Goal: Task Accomplishment & Management: Use online tool/utility

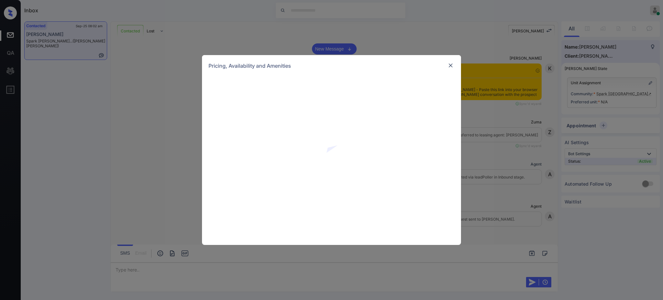
scroll to position [749, 0]
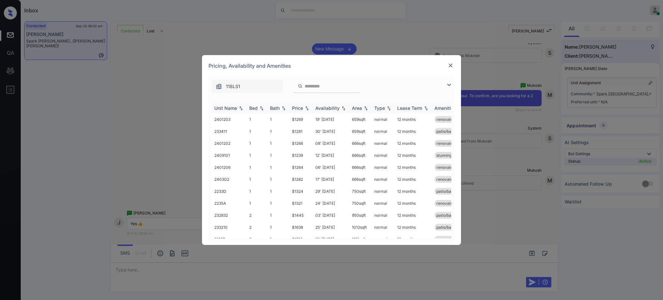
click at [251, 107] on div "Bed" at bounding box center [253, 107] width 8 height 5
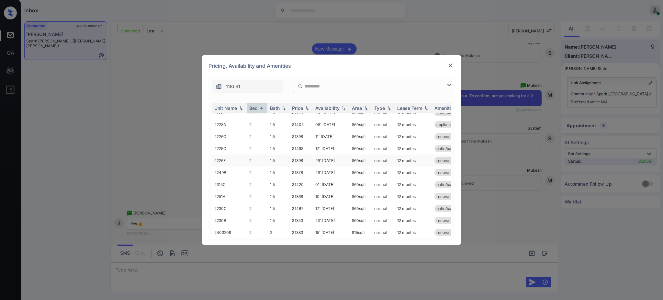
scroll to position [129, 0]
drag, startPoint x: 289, startPoint y: 181, endPoint x: 306, endPoint y: 181, distance: 17.8
click at [305, 181] on tr "2405109 2 2 $1298 15' Jan 26 915 sqft normal 12 months stunning views*..." at bounding box center [381, 181] width 338 height 12
copy tr "$1298"
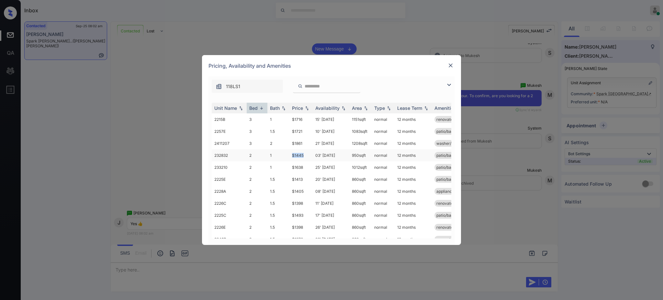
drag, startPoint x: 288, startPoint y: 154, endPoint x: 305, endPoint y: 154, distance: 17.1
click at [305, 154] on tr "232832 2 1 $1445 03' Oct 25 950 sqft normal 12 months patio/balcony washer/dryer" at bounding box center [381, 155] width 338 height 12
copy tr "$1445"
drag, startPoint x: 287, startPoint y: 179, endPoint x: 309, endPoint y: 179, distance: 21.7
click at [309, 179] on tr "2225E 2 1.5 $1413 20' Aug 25 860 sqft normal 12 months patio/balcony renovated" at bounding box center [381, 179] width 338 height 12
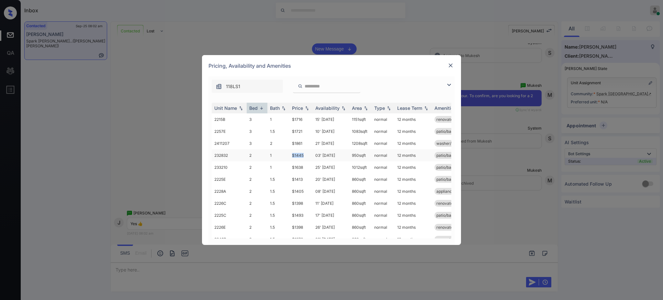
drag, startPoint x: 286, startPoint y: 158, endPoint x: 308, endPoint y: 157, distance: 22.7
click at [307, 157] on tr "232832 2 1 $1445 03' Oct 25 950 sqft normal 12 months patio/balcony washer/dryer" at bounding box center [381, 155] width 338 height 12
copy tr "$1445"
click at [449, 65] on img at bounding box center [450, 65] width 6 height 6
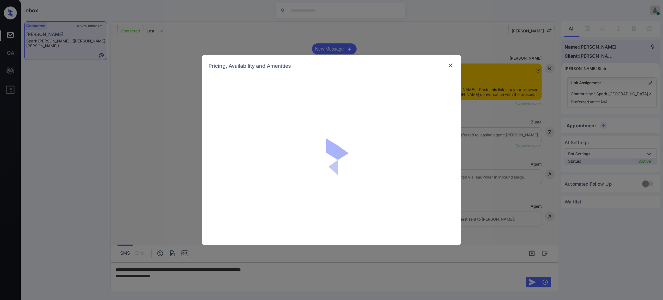
scroll to position [1051, 0]
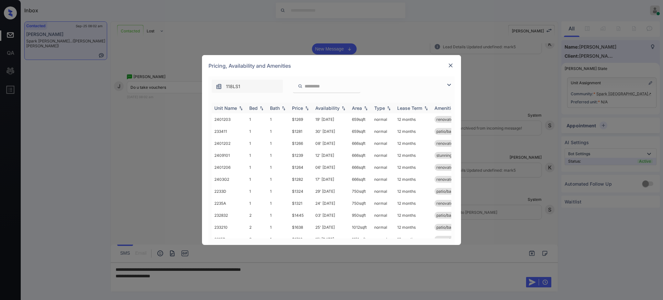
click at [259, 109] on img at bounding box center [261, 108] width 6 height 5
drag, startPoint x: 286, startPoint y: 179, endPoint x: 304, endPoint y: 177, distance: 18.2
click at [304, 177] on tr "2225E 2 1.5 $1413 20' [DATE] 860 sqft normal 12 months patio/balcony renovated" at bounding box center [381, 179] width 338 height 12
drag, startPoint x: 292, startPoint y: 202, endPoint x: 307, endPoint y: 202, distance: 14.6
click at [307, 202] on td "$1398" at bounding box center [300, 203] width 23 height 12
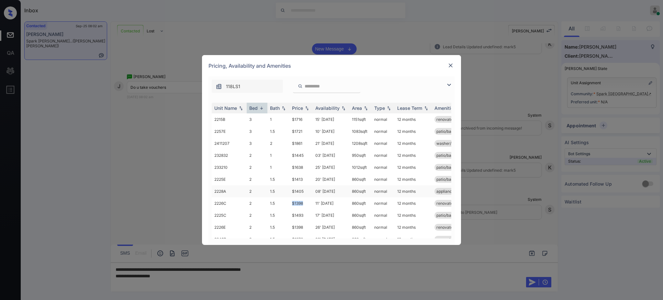
copy td "$1398"
click at [452, 62] on img at bounding box center [450, 65] width 6 height 6
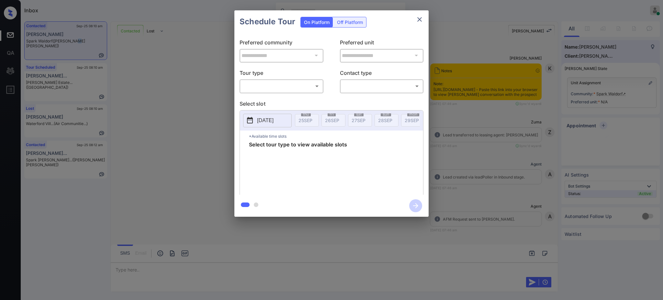
scroll to position [354, 0]
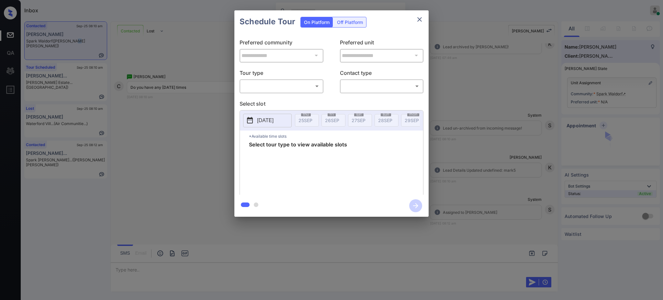
click at [271, 87] on body "Inbox Ajay Kumar Online Set yourself offline Set yourself on break Profile Swit…" at bounding box center [331, 150] width 663 height 300
click at [268, 98] on li "In Person" at bounding box center [281, 101] width 80 height 12
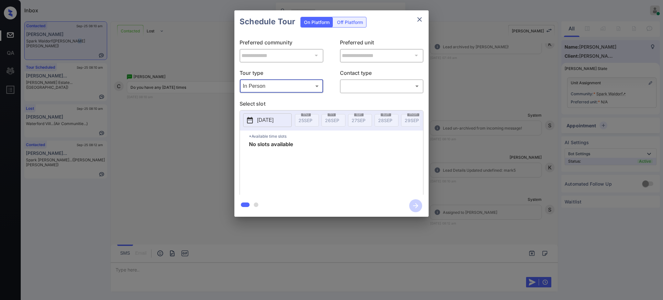
type input "********"
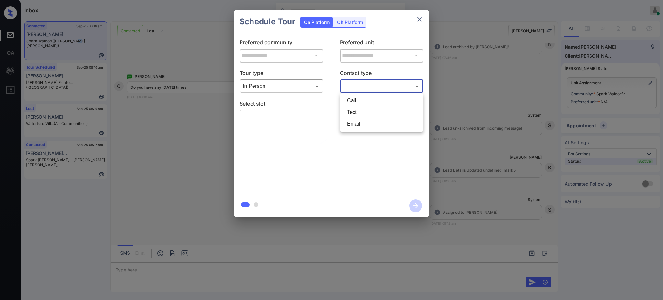
click at [374, 86] on body "Inbox Ajay Kumar Online Set yourself offline Set yourself on break Profile Swit…" at bounding box center [331, 150] width 663 height 300
click at [353, 112] on li "Text" at bounding box center [382, 112] width 80 height 12
type input "****"
click at [301, 101] on p "Select slot" at bounding box center [331, 104] width 184 height 10
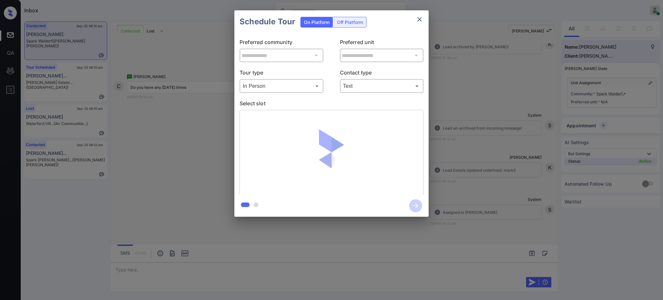
click at [296, 103] on p "Select slot" at bounding box center [331, 104] width 184 height 10
click at [288, 110] on div at bounding box center [331, 153] width 184 height 86
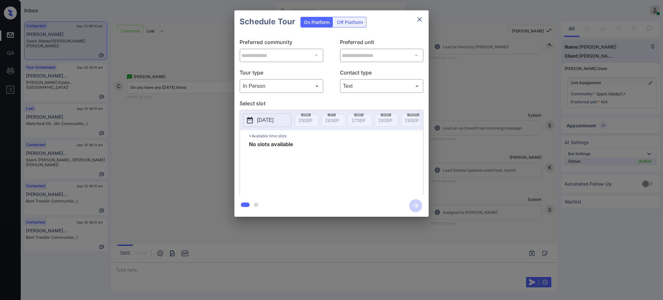
drag, startPoint x: 271, startPoint y: 131, endPoint x: 271, endPoint y: 124, distance: 6.8
click at [271, 127] on div "[DATE]" at bounding box center [267, 120] width 49 height 14
click at [271, 121] on p "[DATE]" at bounding box center [265, 120] width 16 height 8
click at [311, 92] on div "21 22 23 24 25 26 27" at bounding box center [285, 91] width 81 height 10
click at [316, 90] on div "27" at bounding box center [317, 90] width 9 height 9
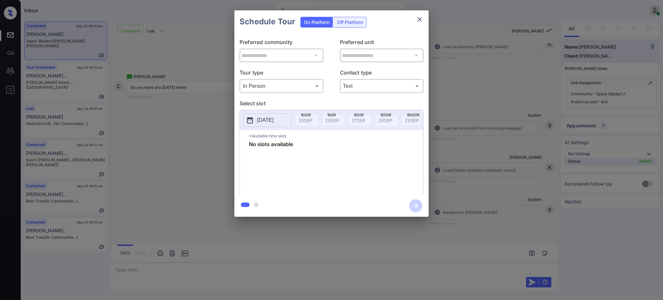
drag, startPoint x: 426, startPoint y: 19, endPoint x: 422, endPoint y: 19, distance: 4.2
click at [426, 19] on div "Schedule Tour On Platform Off Platform" at bounding box center [331, 21] width 194 height 23
click at [422, 19] on icon "close" at bounding box center [419, 20] width 8 height 8
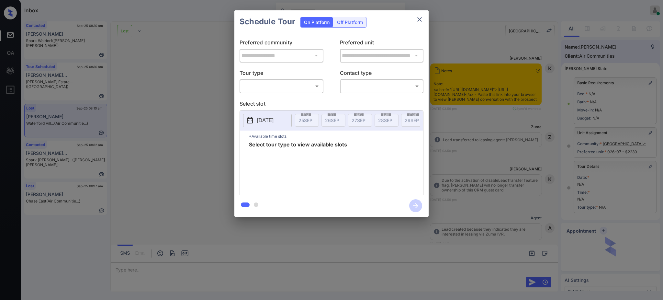
click at [280, 83] on body "Inbox [PERSON_NAME] Online Set yourself offline Set yourself on break Profile S…" at bounding box center [331, 150] width 663 height 300
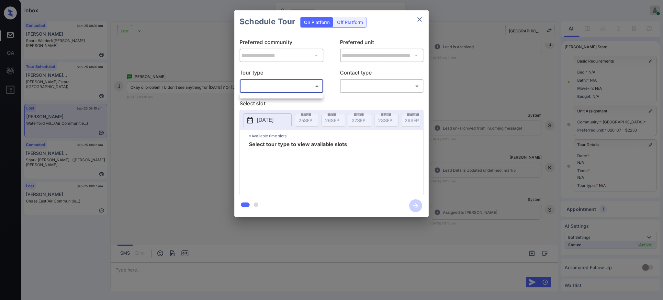
click at [470, 132] on div at bounding box center [331, 150] width 663 height 300
click at [543, 112] on div "**********" at bounding box center [331, 113] width 663 height 227
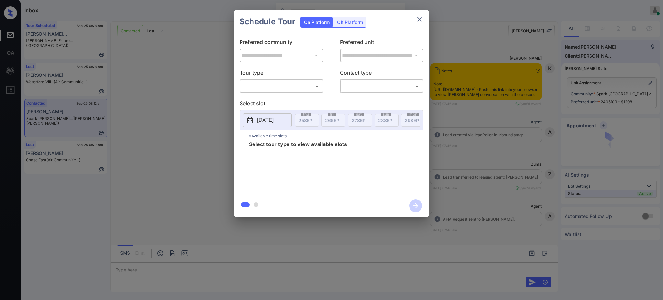
click at [279, 88] on body "Inbox [PERSON_NAME] Online Set yourself offline Set yourself on break Profile S…" at bounding box center [331, 150] width 663 height 300
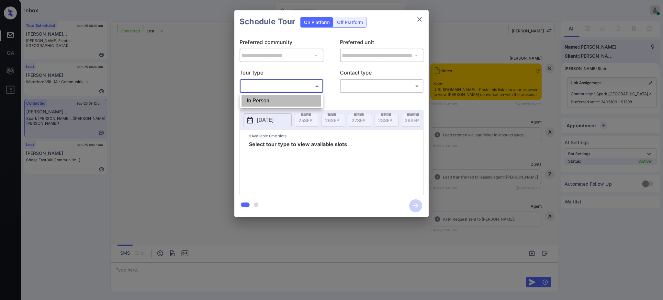
scroll to position [654, 0]
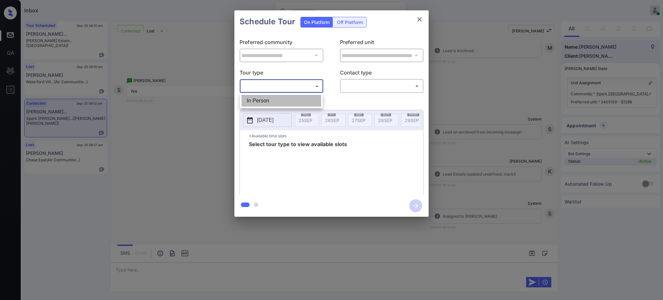
drag, startPoint x: 279, startPoint y: 88, endPoint x: 319, endPoint y: 89, distance: 40.1
click at [259, 99] on li "In Person" at bounding box center [281, 101] width 80 height 12
type input "********"
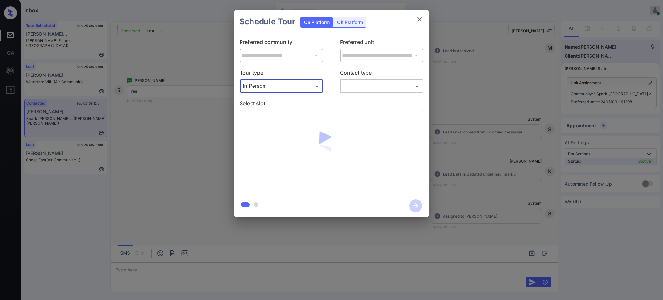
click at [358, 82] on body "Inbox Ajay Kumar Online Set yourself offline Set yourself on break Profile Swit…" at bounding box center [331, 150] width 663 height 300
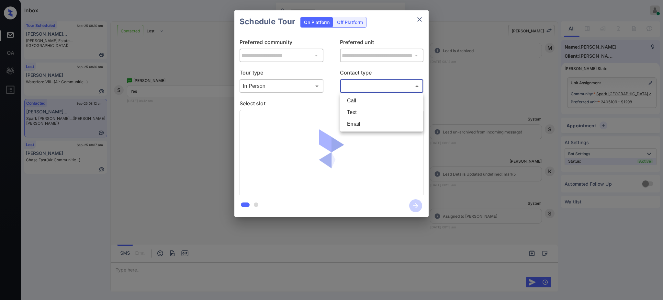
click at [354, 111] on li "Text" at bounding box center [382, 112] width 80 height 12
type input "****"
click at [535, 77] on div "**********" at bounding box center [331, 113] width 663 height 227
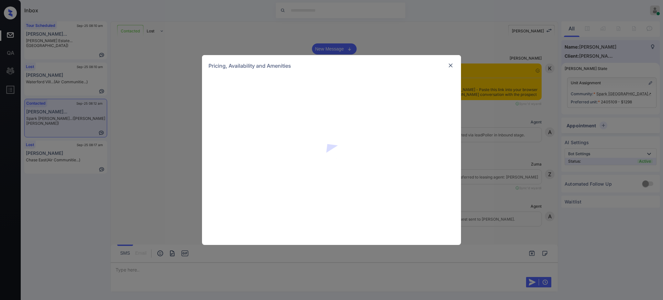
scroll to position [654, 0]
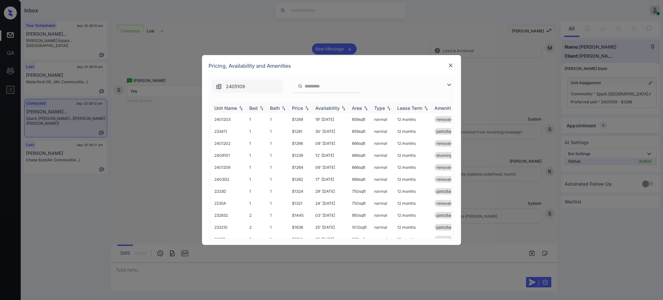
click at [258, 108] on img at bounding box center [261, 108] width 6 height 5
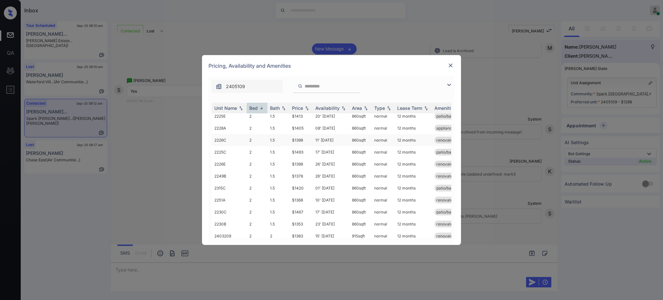
scroll to position [43, 0]
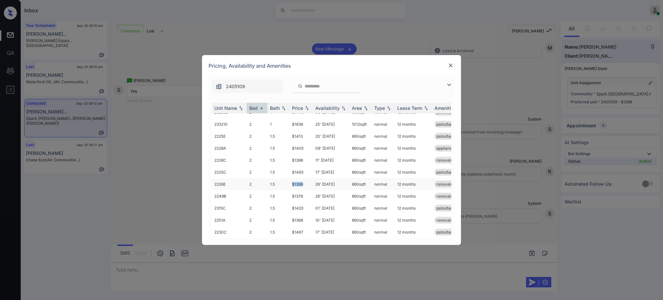
drag, startPoint x: 286, startPoint y: 183, endPoint x: 307, endPoint y: 183, distance: 21.4
click at [307, 183] on tr "2226E 2 1.5 $1398 26' Sep 25 860 sqft normal 12 months renovated" at bounding box center [381, 184] width 338 height 12
copy tr "$1398"
drag, startPoint x: 288, startPoint y: 221, endPoint x: 311, endPoint y: 222, distance: 23.0
click at [309, 222] on tr "2251A 2 1.5 $1368 10' Oct 25 860 sqft normal 12 months renovated" at bounding box center [381, 220] width 338 height 12
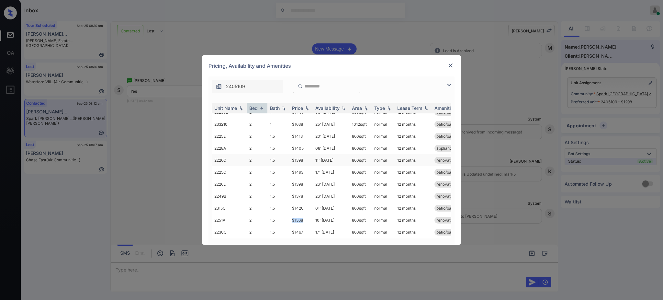
copy tr "$1368"
click at [449, 67] on img at bounding box center [450, 65] width 6 height 6
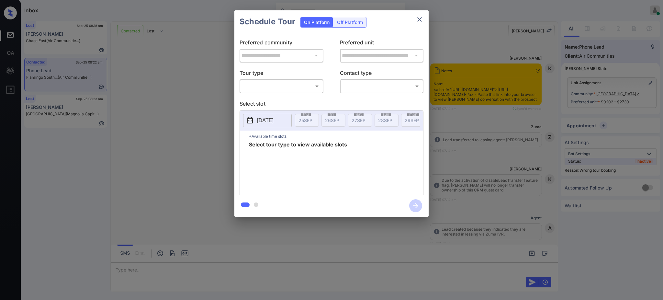
click at [288, 89] on body "Inbox [PERSON_NAME] Online Set yourself offline Set yourself on break Profile S…" at bounding box center [331, 150] width 663 height 300
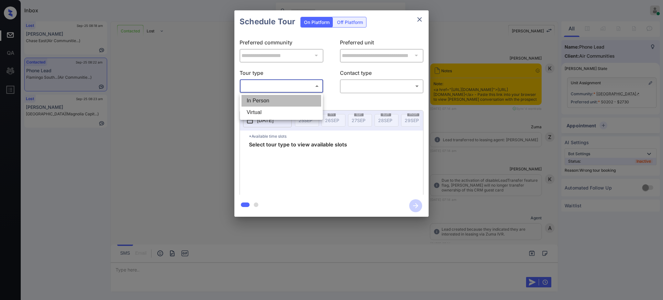
scroll to position [1660, 0]
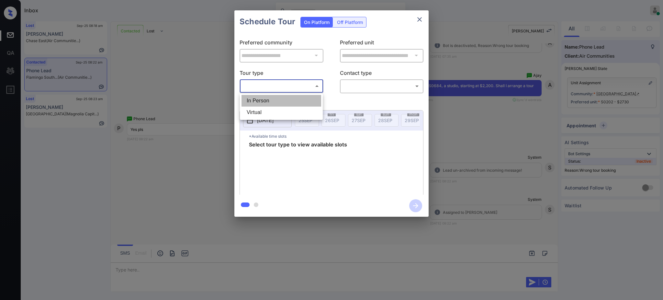
click at [276, 99] on li "In Person" at bounding box center [281, 101] width 80 height 12
type input "********"
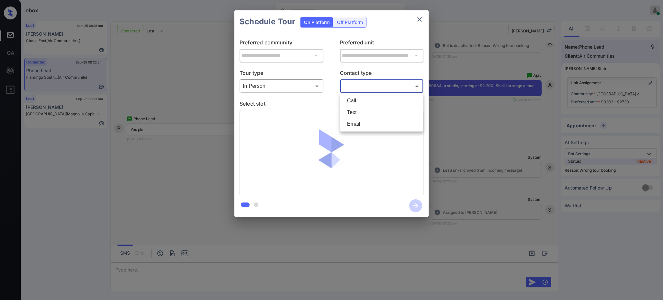
click at [351, 91] on body "Inbox Ajay Kumar Online Set yourself offline Set yourself on break Profile Swit…" at bounding box center [331, 150] width 663 height 300
click at [351, 108] on li "Text" at bounding box center [382, 112] width 80 height 12
type input "****"
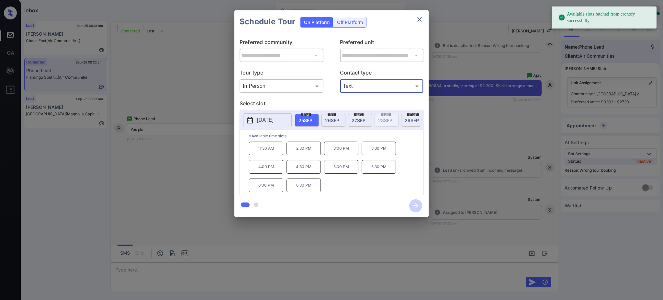
click at [278, 112] on div "2025-09-25 thu 25 SEP fri 26 SEP sat 27 SEP sun 28 SEP mon 29 SEP tue 30 SEP we…" at bounding box center [331, 120] width 183 height 20
click at [273, 120] on p "[DATE]" at bounding box center [265, 120] width 16 height 8
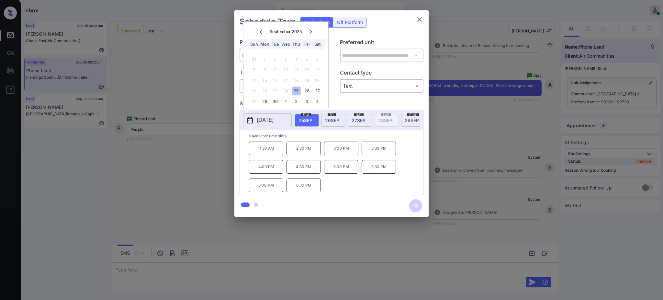
click at [125, 271] on div at bounding box center [331, 150] width 663 height 300
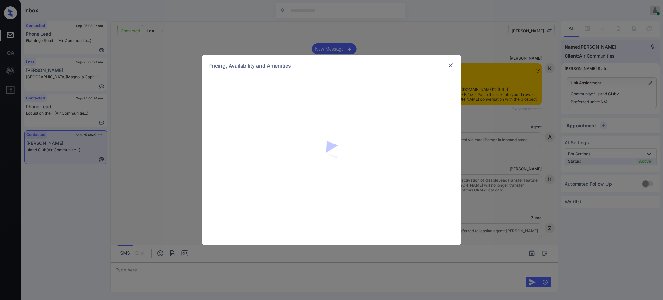
scroll to position [935, 0]
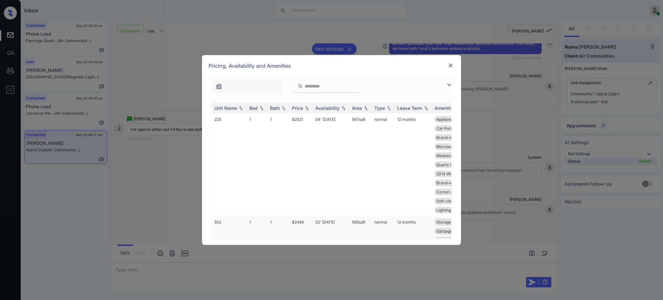
click at [298, 218] on td "$2480" at bounding box center [300, 249] width 23 height 66
click at [298, 219] on td "$2480" at bounding box center [300, 249] width 23 height 66
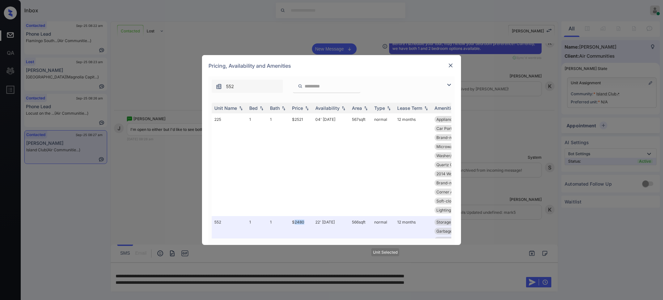
click at [448, 63] on img at bounding box center [450, 65] width 6 height 6
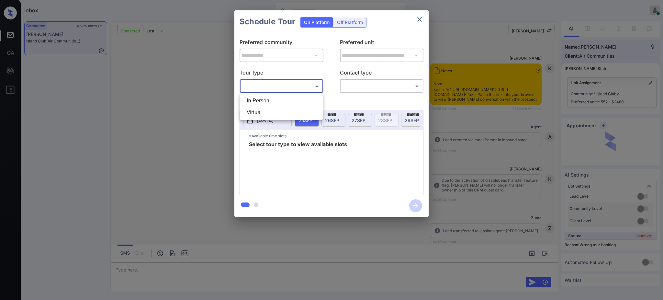
click at [278, 103] on li "In Person" at bounding box center [281, 101] width 80 height 12
type input "********"
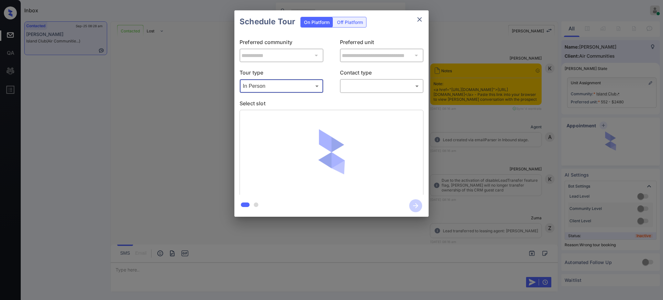
scroll to position [638, 0]
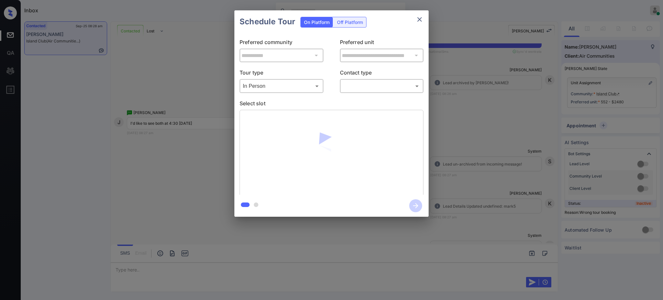
click at [359, 84] on body "Inbox Ajay Kumar Online Set yourself offline Set yourself on break Profile Swit…" at bounding box center [331, 150] width 663 height 300
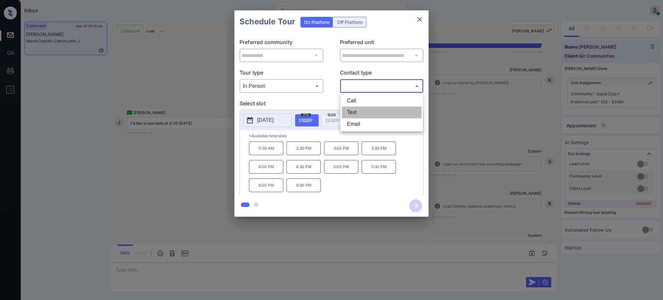
click at [357, 112] on li "Text" at bounding box center [382, 112] width 80 height 12
type input "****"
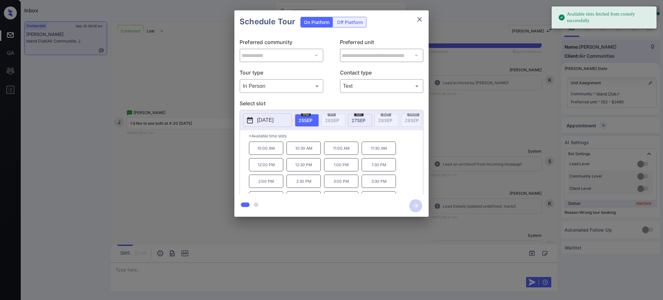
click at [361, 117] on span "27 SEP" at bounding box center [358, 119] width 14 height 5
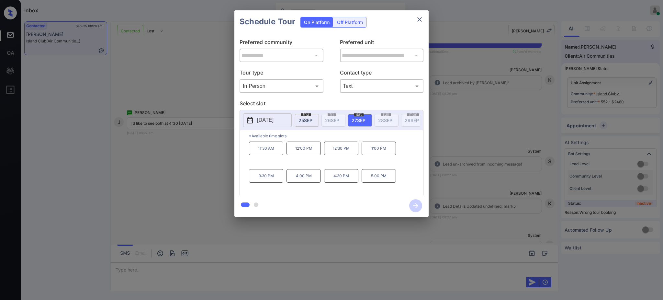
click at [328, 182] on p "4:30 PM" at bounding box center [341, 176] width 34 height 14
click at [414, 206] on icon "button" at bounding box center [415, 205] width 13 height 13
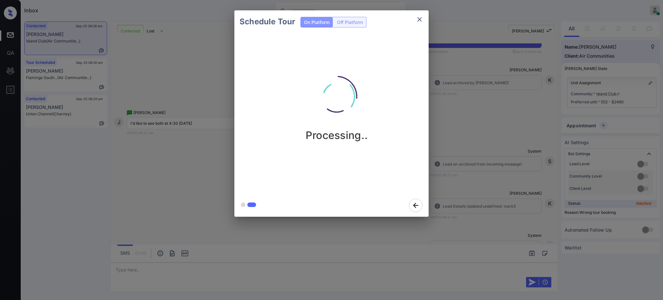
click at [465, 168] on div "Schedule Tour On Platform Off Platform Processing.." at bounding box center [331, 113] width 663 height 227
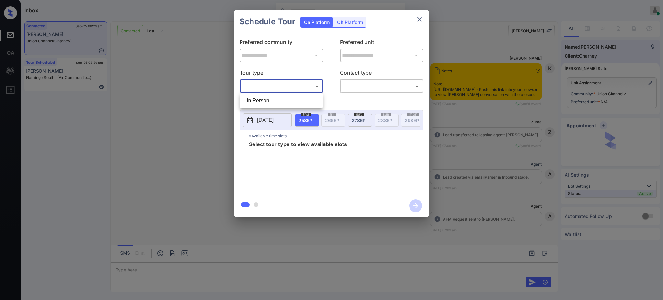
click at [269, 103] on div "In Person" at bounding box center [331, 150] width 663 height 300
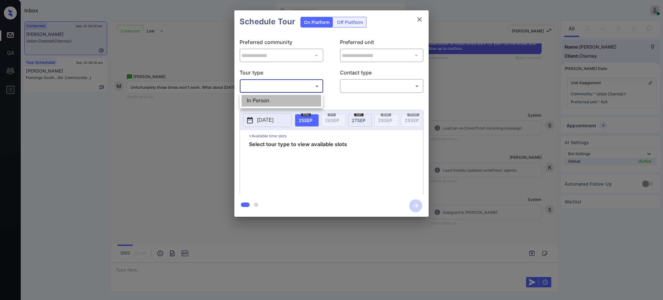
click at [262, 101] on li "In Person" at bounding box center [281, 101] width 80 height 12
type input "********"
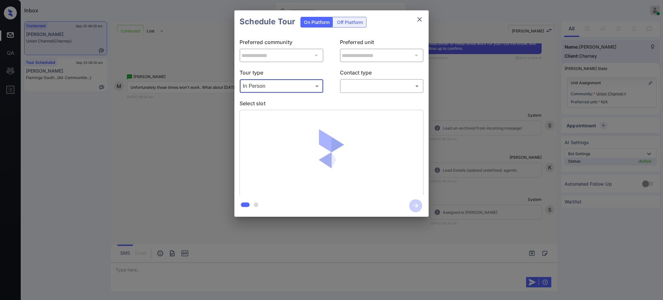
click at [349, 86] on body "Inbox Ajay Kumar Online Set yourself offline Set yourself on break Profile Swit…" at bounding box center [331, 150] width 663 height 300
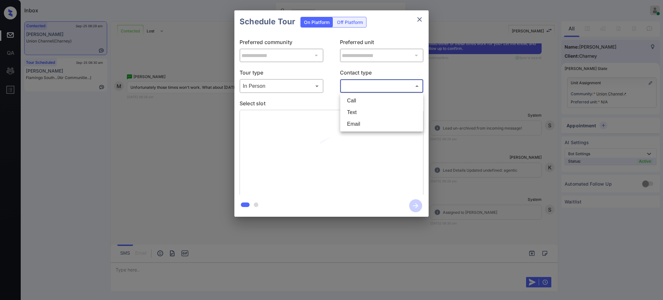
drag, startPoint x: 349, startPoint y: 106, endPoint x: 273, endPoint y: 121, distance: 77.7
click at [350, 109] on li "Text" at bounding box center [382, 112] width 80 height 12
type input "****"
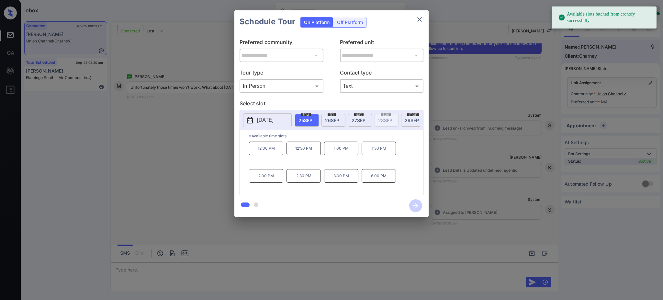
click at [266, 119] on p "[DATE]" at bounding box center [265, 120] width 16 height 8
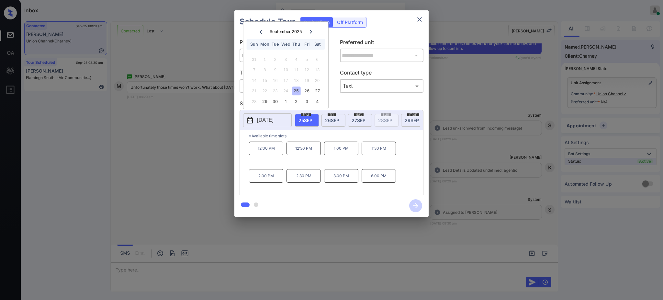
click at [310, 28] on div at bounding box center [310, 31] width 9 height 8
click at [259, 32] on icon at bounding box center [260, 32] width 4 height 4
click at [265, 101] on div "29" at bounding box center [264, 101] width 9 height 9
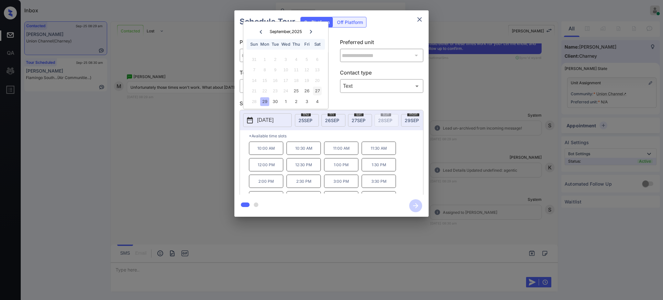
click at [314, 87] on div "27" at bounding box center [317, 90] width 9 height 9
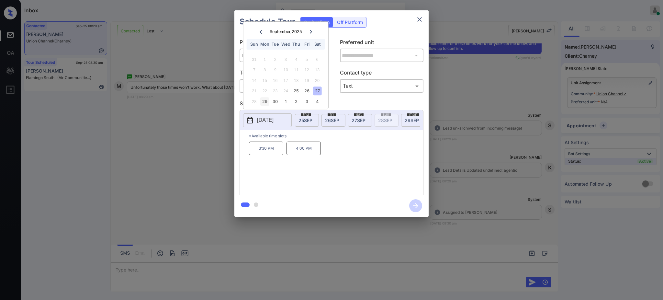
click at [265, 103] on div "29" at bounding box center [264, 101] width 9 height 9
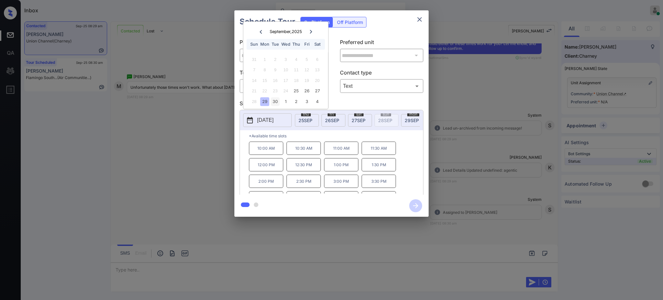
click at [273, 101] on div "30" at bounding box center [275, 101] width 9 height 9
click at [281, 103] on div "1" at bounding box center [285, 101] width 9 height 9
click at [290, 57] on div "28 29 30 1 2 3 4" at bounding box center [285, 59] width 81 height 10
click at [295, 59] on div "2" at bounding box center [296, 59] width 9 height 9
click at [303, 59] on div "3" at bounding box center [306, 59] width 9 height 9
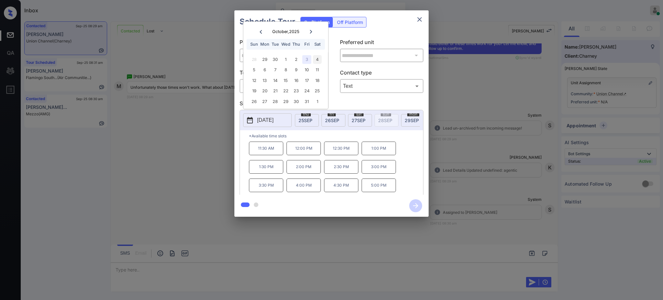
click at [315, 59] on div "4" at bounding box center [317, 59] width 9 height 9
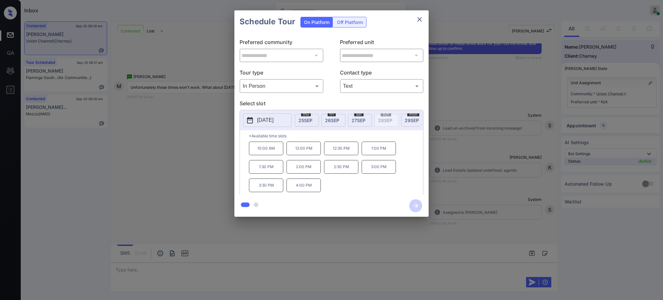
drag, startPoint x: 464, startPoint y: 183, endPoint x: 462, endPoint y: 175, distance: 7.8
click at [462, 175] on div "**********" at bounding box center [331, 113] width 663 height 227
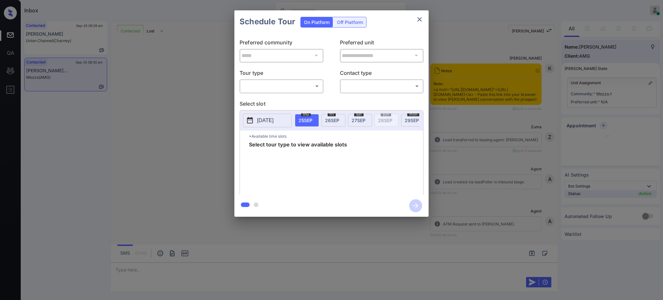
click at [259, 88] on body "Inbox [PERSON_NAME] Online Set yourself offline Set yourself on break Profile S…" at bounding box center [331, 150] width 663 height 300
type input "********"
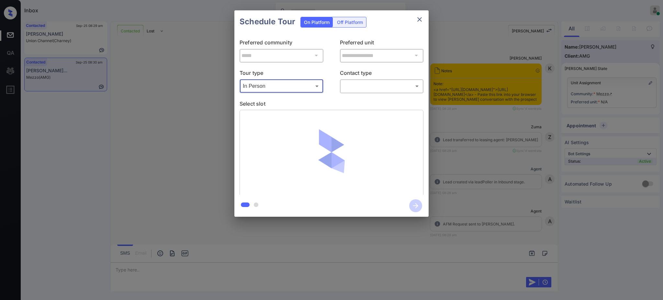
scroll to position [408, 0]
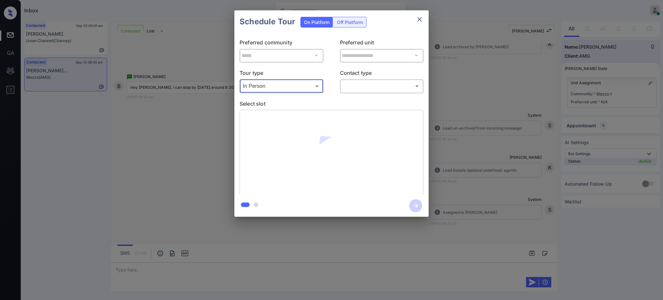
click at [370, 86] on body "Inbox Ajay Kumar Online Set yourself offline Set yourself on break Profile Swit…" at bounding box center [331, 150] width 663 height 300
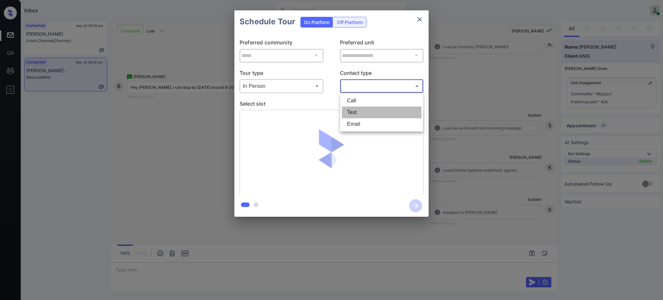
click at [355, 112] on li "Text" at bounding box center [382, 112] width 80 height 12
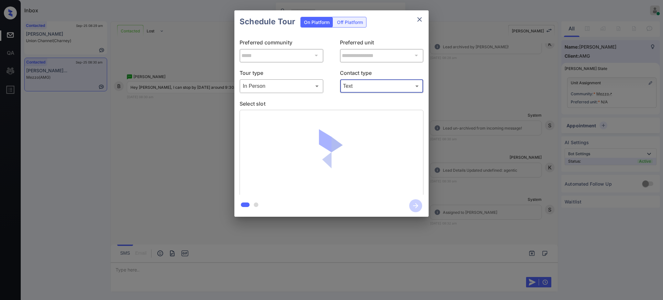
type input "****"
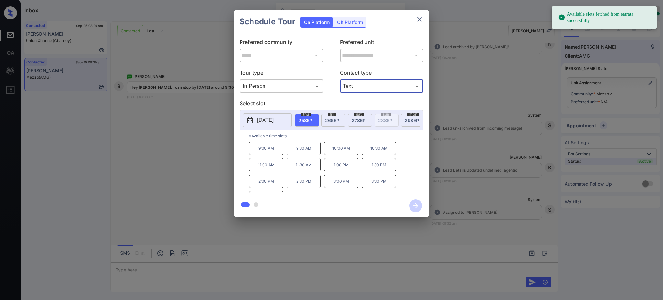
click at [304, 117] on span "25 SEP" at bounding box center [305, 119] width 14 height 5
drag, startPoint x: 325, startPoint y: 121, endPoint x: 328, endPoint y: 127, distance: 7.1
click at [326, 121] on span "26 SEP" at bounding box center [332, 119] width 14 height 5
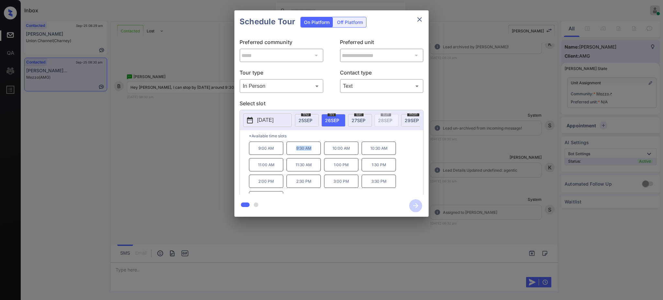
drag, startPoint x: 294, startPoint y: 154, endPoint x: 374, endPoint y: 119, distance: 86.7
click at [313, 154] on p "9:30 AM" at bounding box center [303, 147] width 34 height 13
copy p "9:30 AM"
click at [419, 21] on icon "close" at bounding box center [419, 20] width 8 height 8
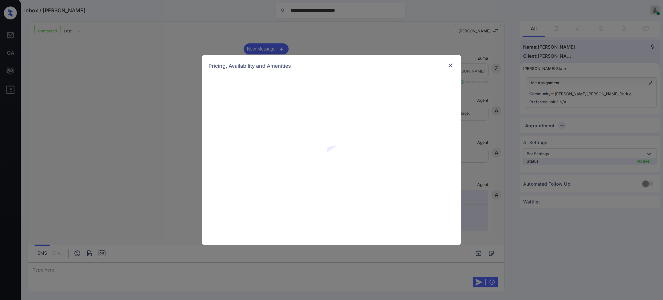
scroll to position [1505, 0]
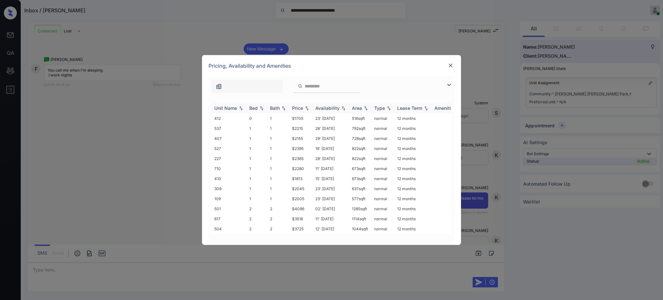
click at [253, 110] on div "Bed" at bounding box center [253, 107] width 8 height 5
drag, startPoint x: 290, startPoint y: 129, endPoint x: 302, endPoint y: 129, distance: 12.6
click at [302, 129] on td "$3516" at bounding box center [300, 128] width 23 height 10
copy td "$3516"
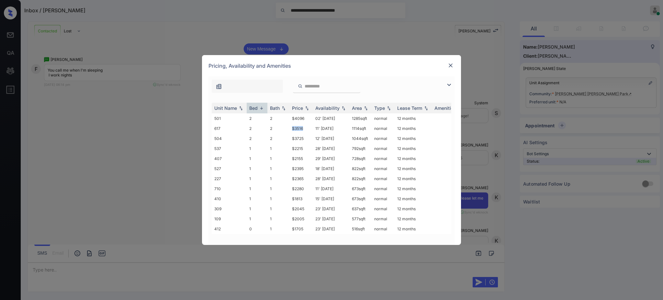
copy td "$3516"
click at [447, 65] on img at bounding box center [450, 65] width 6 height 6
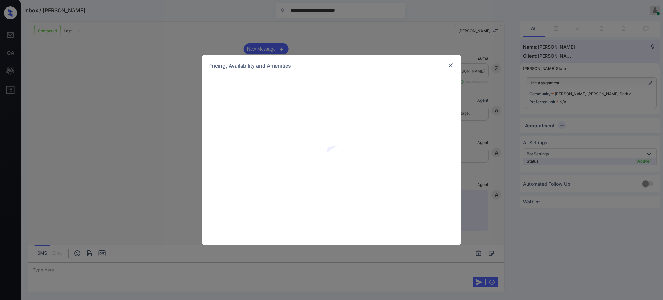
scroll to position [1634, 0]
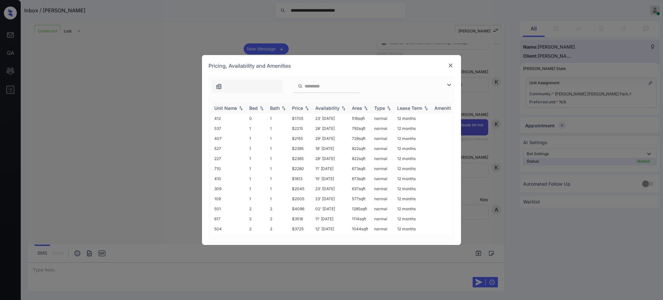
click at [255, 108] on div "Bed" at bounding box center [253, 107] width 8 height 5
click at [452, 63] on img at bounding box center [450, 65] width 6 height 6
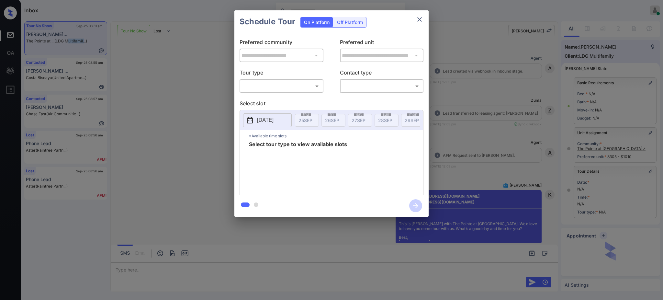
scroll to position [28, 0]
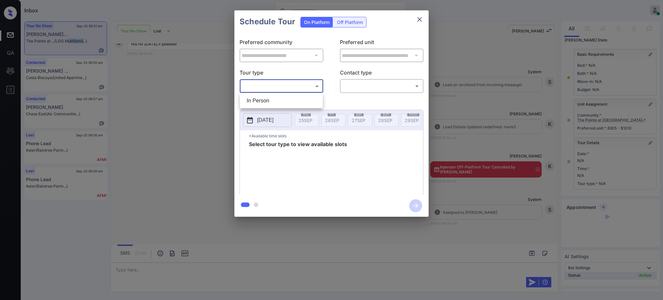
click at [272, 85] on body "Inbox [PERSON_NAME] Online Set yourself offline Set yourself on break Profile S…" at bounding box center [331, 150] width 663 height 300
click at [268, 99] on li "In Person" at bounding box center [281, 101] width 80 height 12
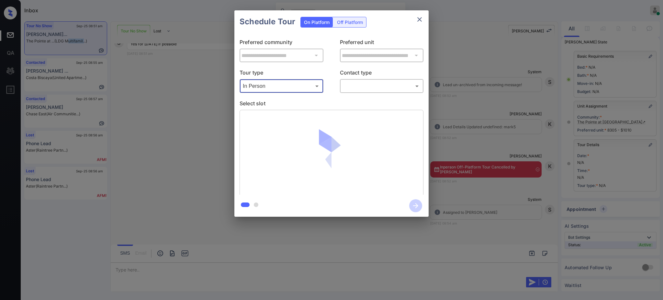
type input "********"
click at [372, 89] on body "Inbox Ajay Kumar Online Set yourself offline Set yourself on break Profile Swit…" at bounding box center [331, 150] width 663 height 300
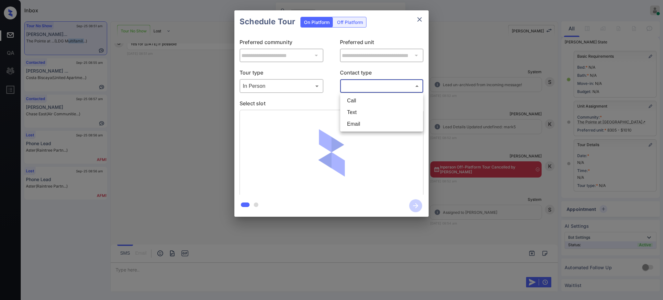
click at [355, 115] on li "Text" at bounding box center [382, 112] width 80 height 12
type input "****"
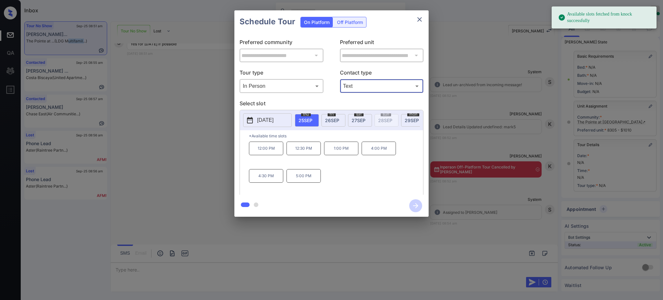
click at [273, 123] on p "[DATE]" at bounding box center [265, 120] width 16 height 8
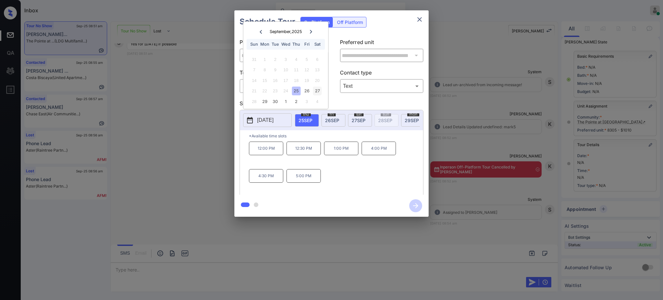
click at [314, 90] on div "27" at bounding box center [317, 90] width 9 height 9
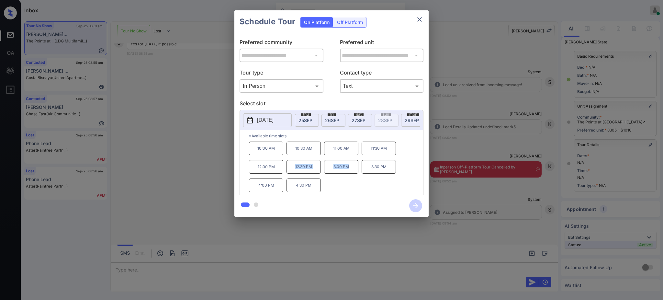
drag, startPoint x: 293, startPoint y: 172, endPoint x: 354, endPoint y: 174, distance: 60.5
click at [354, 174] on div "10:00 AM 10:30 AM 11:00 AM 11:30 AM 12:00 PM 12:30 PM 3:00 PM 3:30 PM 4:00 PM 4…" at bounding box center [336, 167] width 174 height 52
copy div "12:30 PM 3:00 PM"
click at [417, 19] on icon "close" at bounding box center [419, 20] width 8 height 8
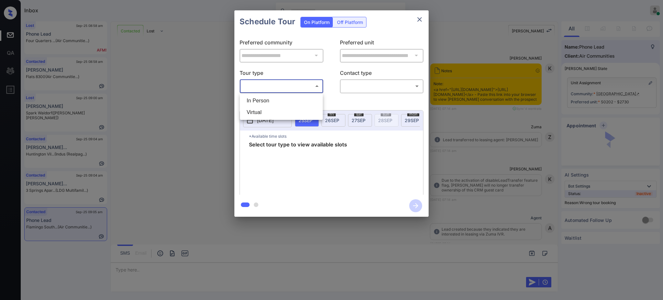
scroll to position [1864, 0]
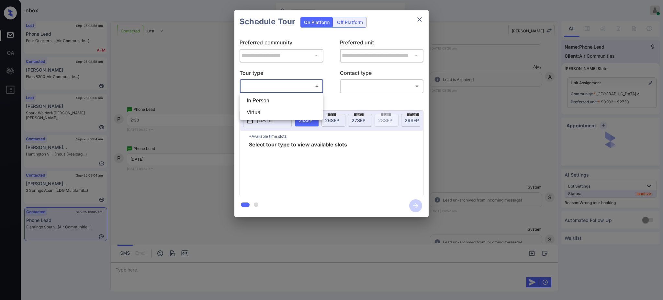
click at [267, 100] on li "In Person" at bounding box center [281, 101] width 80 height 12
type input "********"
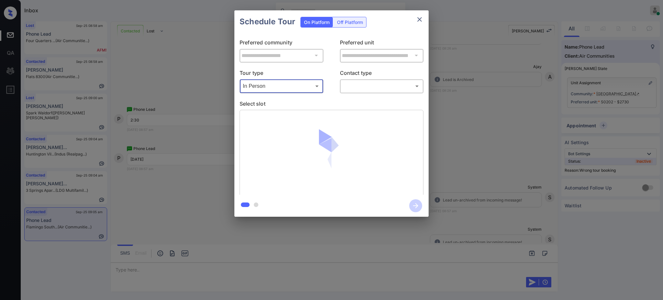
click at [356, 87] on body "Inbox [PERSON_NAME] Online Set yourself offline Set yourself on break Profile S…" at bounding box center [331, 150] width 663 height 300
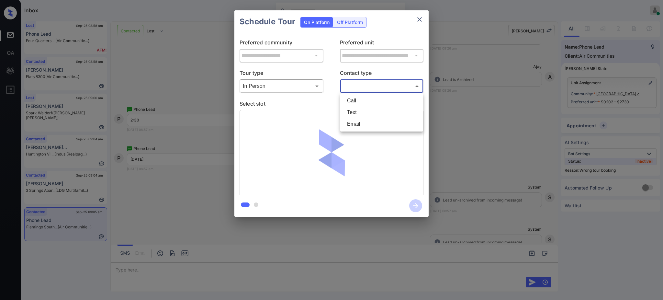
click at [357, 113] on li "Text" at bounding box center [382, 112] width 80 height 12
type input "****"
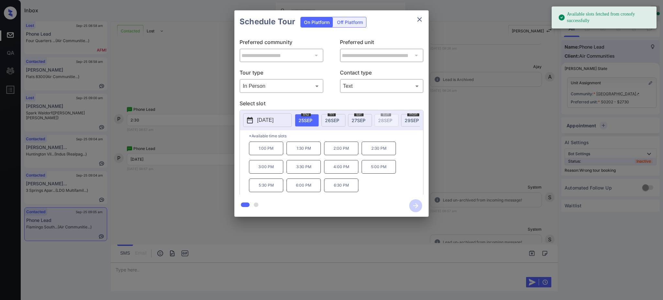
click at [304, 118] on span "[DATE]" at bounding box center [305, 119] width 14 height 5
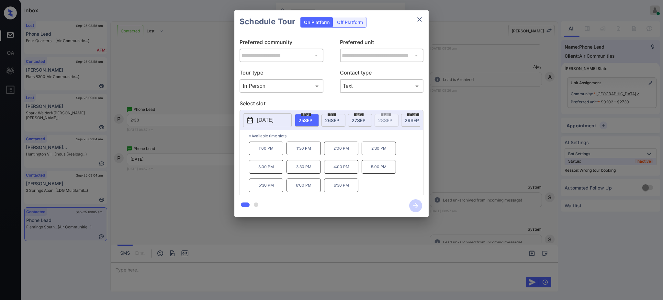
click at [374, 155] on p "2:30 PM" at bounding box center [378, 148] width 34 height 14
click at [415, 203] on icon "button" at bounding box center [415, 205] width 5 height 5
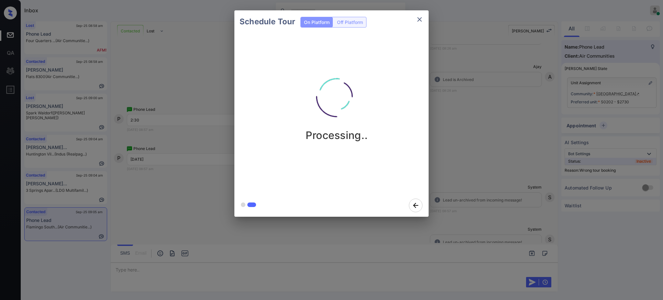
click at [469, 170] on div "Schedule Tour On Platform Off Platform Processing.." at bounding box center [331, 113] width 663 height 227
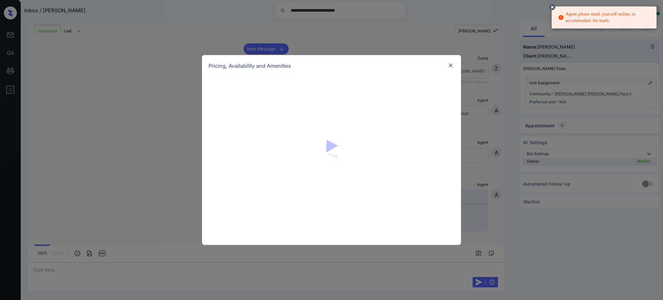
scroll to position [1634, 0]
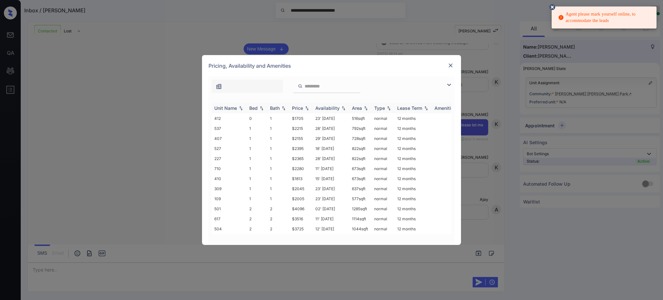
click at [255, 108] on div "Bed" at bounding box center [253, 107] width 8 height 5
drag, startPoint x: 288, startPoint y: 129, endPoint x: 340, endPoint y: 118, distance: 53.6
click at [303, 128] on tr "617 2 2 $3516 11' [DATE] sqft normal 12 months" at bounding box center [381, 128] width 338 height 10
copy tr "$3516"
click at [452, 67] on img at bounding box center [450, 65] width 6 height 6
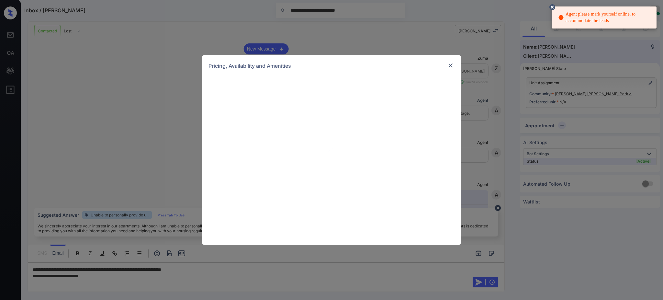
scroll to position [1634, 0]
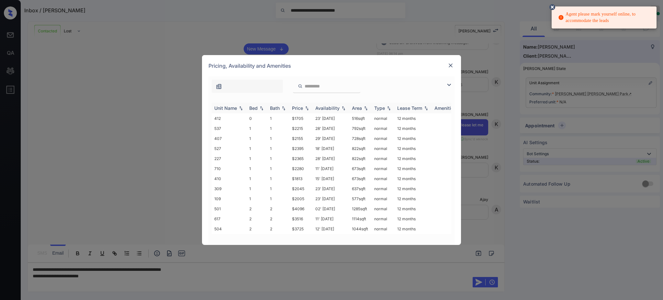
click at [250, 109] on div "Bed" at bounding box center [253, 107] width 8 height 5
drag, startPoint x: 349, startPoint y: 128, endPoint x: 359, endPoint y: 130, distance: 10.4
click at [359, 129] on td "1114 sqft" at bounding box center [360, 128] width 22 height 10
copy td "1114"
click at [359, 128] on td "1114 sqft" at bounding box center [360, 128] width 22 height 10
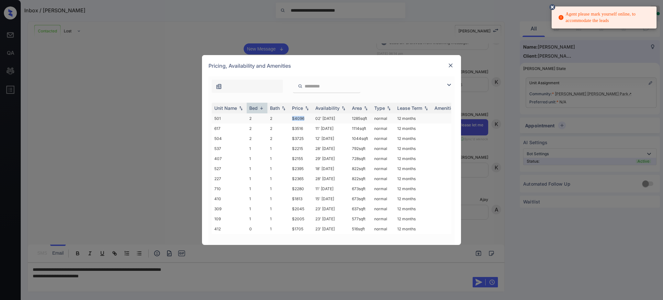
drag, startPoint x: 292, startPoint y: 118, endPoint x: 306, endPoint y: 121, distance: 14.5
click at [306, 121] on td "$4096" at bounding box center [300, 118] width 23 height 10
copy td "$4096"
click at [107, 278] on div "**********" at bounding box center [331, 150] width 663 height 300
click at [109, 278] on div "**********" at bounding box center [331, 150] width 663 height 300
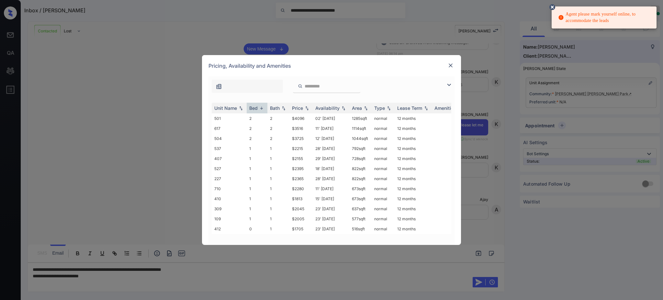
click at [145, 275] on div "**********" at bounding box center [331, 150] width 663 height 300
click at [446, 67] on div "Pricing, Availability and Amenities" at bounding box center [331, 65] width 259 height 21
click at [446, 66] on div at bounding box center [450, 65] width 8 height 8
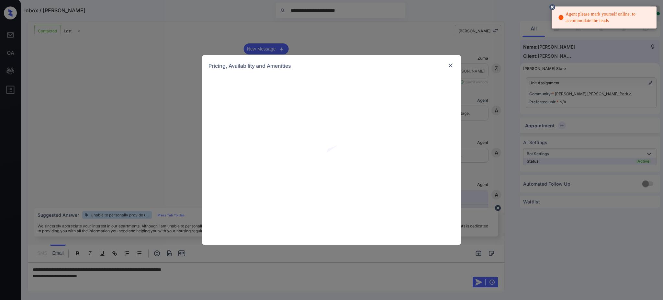
scroll to position [1634, 0]
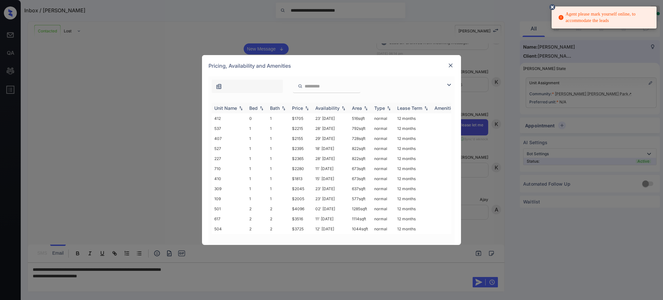
click at [258, 106] on div "Bed" at bounding box center [257, 107] width 16 height 5
drag, startPoint x: 349, startPoint y: 121, endPoint x: 362, endPoint y: 120, distance: 12.3
click at [362, 120] on td "1285 sqft" at bounding box center [360, 118] width 22 height 10
click at [344, 119] on td "02' Oct 25" at bounding box center [331, 118] width 37 height 10
drag, startPoint x: 349, startPoint y: 118, endPoint x: 375, endPoint y: 117, distance: 25.6
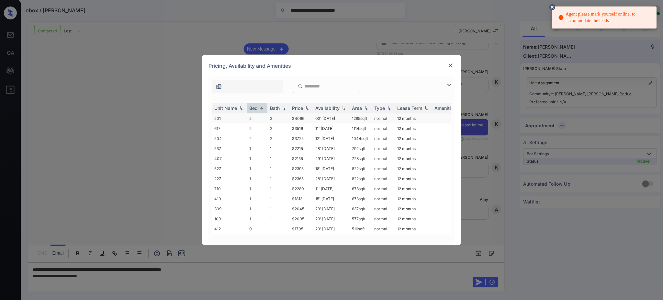
click at [368, 119] on td "1285 sqft" at bounding box center [360, 118] width 22 height 10
copy td "1285 sqft"
click at [448, 64] on img at bounding box center [450, 65] width 6 height 6
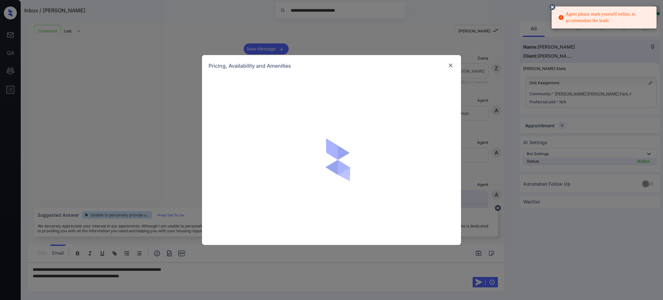
scroll to position [1634, 0]
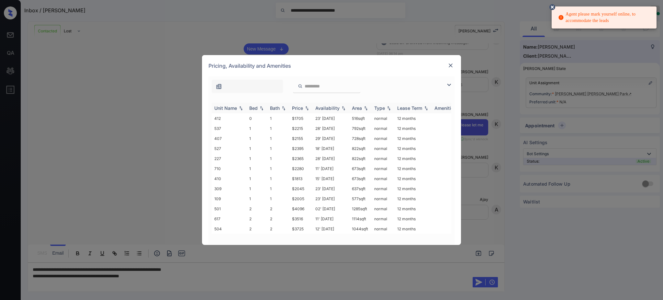
click at [258, 109] on img at bounding box center [261, 108] width 6 height 5
drag, startPoint x: 289, startPoint y: 169, endPoint x: 305, endPoint y: 169, distance: 16.2
click at [304, 169] on tr "527 1 1 $2395 18' Jul 25 822 sqft normal 12 months" at bounding box center [381, 168] width 338 height 10
copy tr "$2395"
drag, startPoint x: 289, startPoint y: 179, endPoint x: 306, endPoint y: 179, distance: 17.5
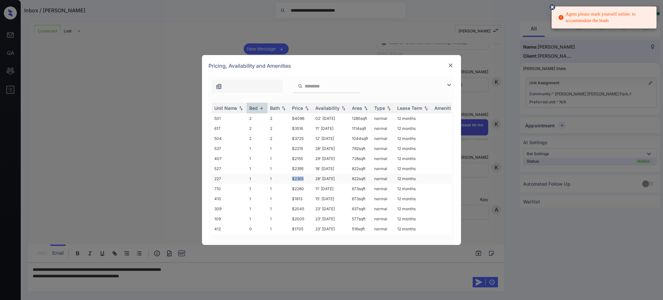
click at [306, 179] on td "$2365" at bounding box center [300, 178] width 23 height 10
copy td "$2365"
click at [448, 66] on img at bounding box center [450, 65] width 6 height 6
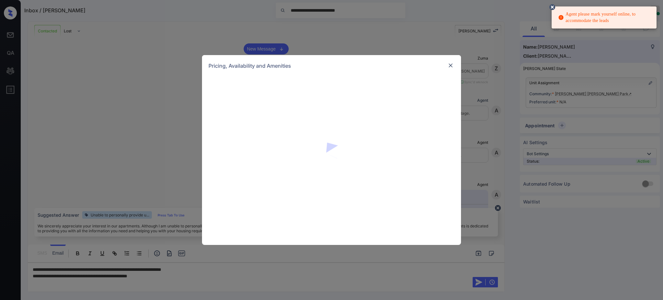
scroll to position [1634, 0]
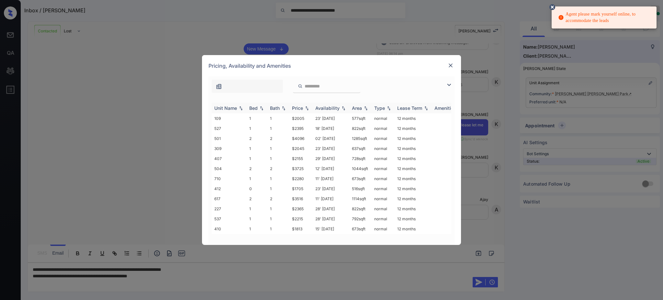
click at [252, 110] on div "Bed" at bounding box center [253, 107] width 8 height 5
drag, startPoint x: 350, startPoint y: 197, endPoint x: 367, endPoint y: 200, distance: 17.0
click at [367, 200] on td "822 sqft" at bounding box center [360, 198] width 22 height 10
copy td "822 sqft"
click at [451, 63] on img at bounding box center [450, 65] width 6 height 6
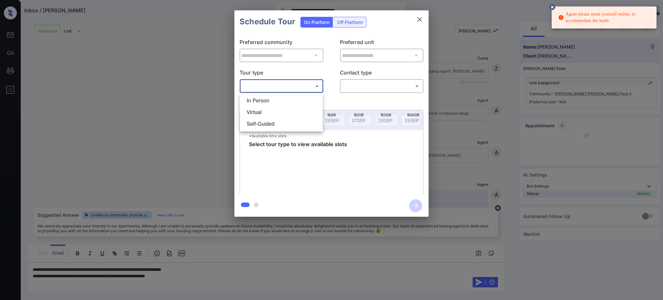
click at [268, 86] on body "**********" at bounding box center [331, 150] width 663 height 300
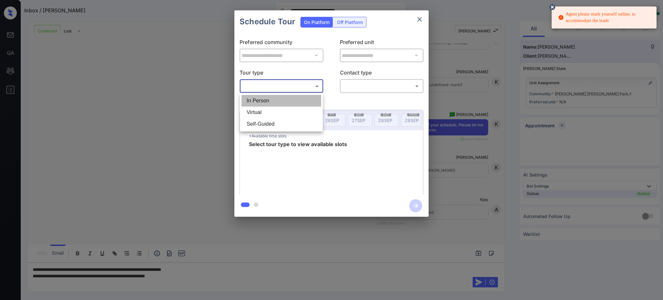
click at [258, 99] on li "In Person" at bounding box center [281, 101] width 80 height 12
type input "********"
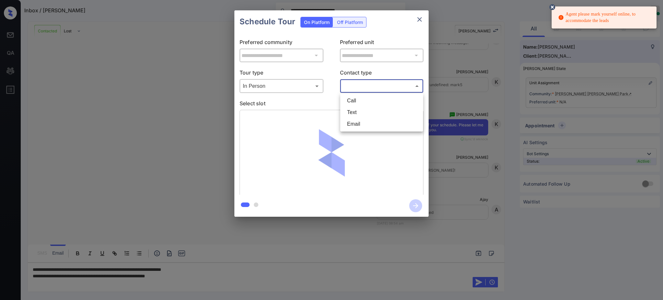
drag, startPoint x: 364, startPoint y: 87, endPoint x: 355, endPoint y: 106, distance: 21.0
click at [364, 87] on body "**********" at bounding box center [331, 150] width 663 height 300
click at [353, 111] on li "Text" at bounding box center [382, 112] width 80 height 12
type input "****"
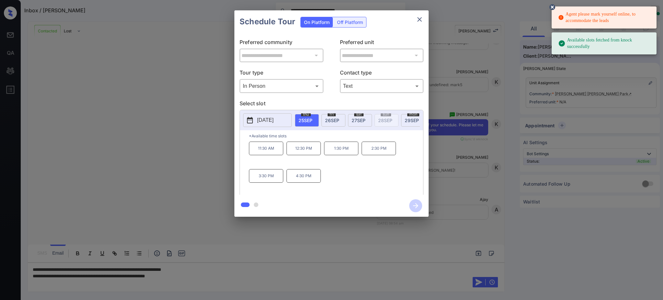
click at [271, 112] on div "2025-09-25 thu 25 SEP fri 26 SEP sat 27 SEP sun 28 SEP mon 29 SEP tue 30 SEP we…" at bounding box center [331, 120] width 183 height 20
click at [269, 119] on p "2025-09-25" at bounding box center [265, 120] width 16 height 8
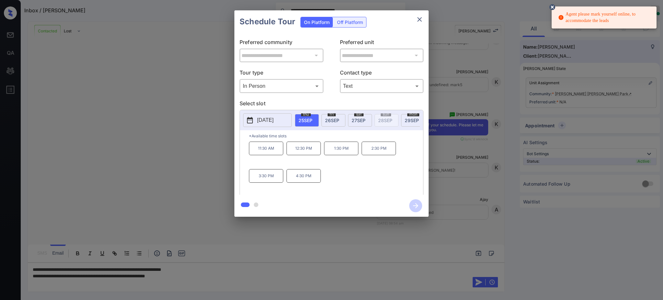
click at [196, 274] on div at bounding box center [331, 150] width 663 height 300
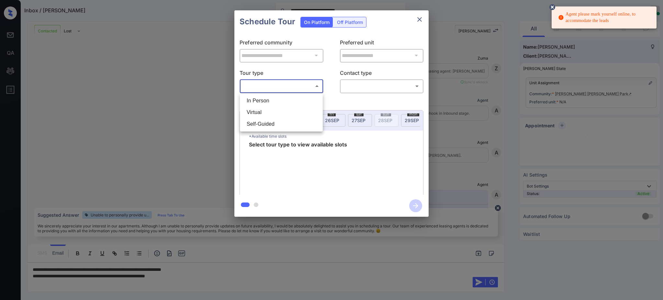
click at [263, 101] on li "In Person" at bounding box center [281, 101] width 80 height 12
type input "********"
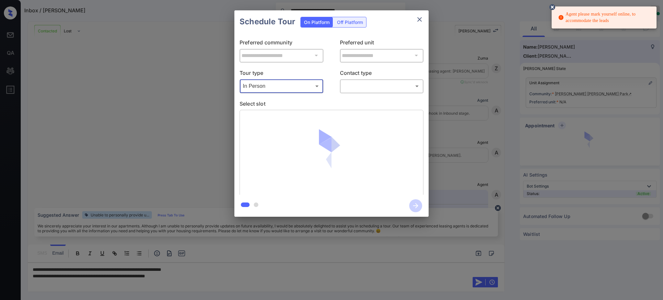
scroll to position [1634, 0]
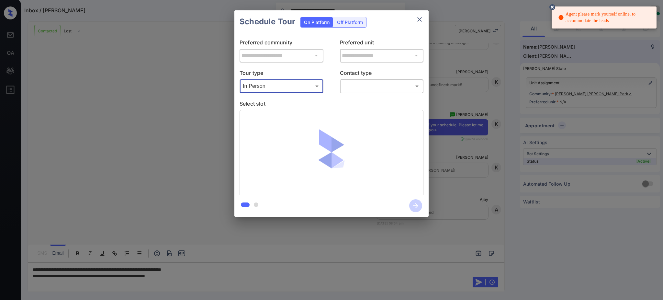
click at [374, 84] on body "**********" at bounding box center [331, 150] width 663 height 300
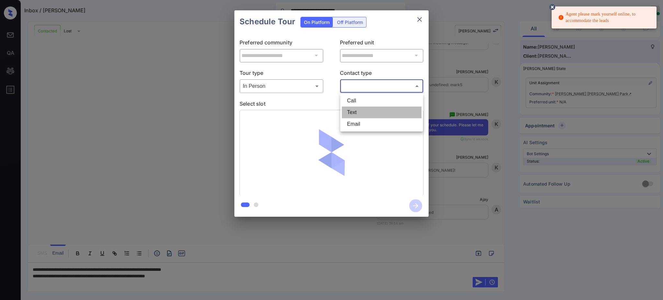
click at [350, 113] on li "Text" at bounding box center [382, 112] width 80 height 12
type input "****"
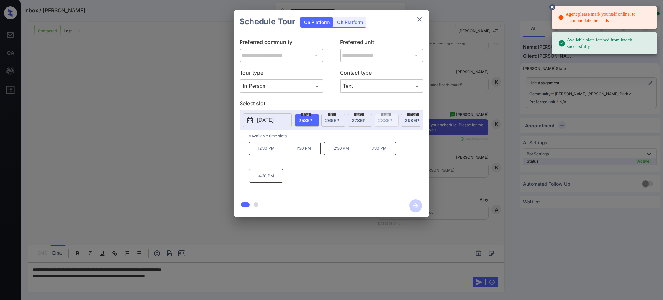
click at [260, 122] on p "[DATE]" at bounding box center [265, 120] width 16 height 8
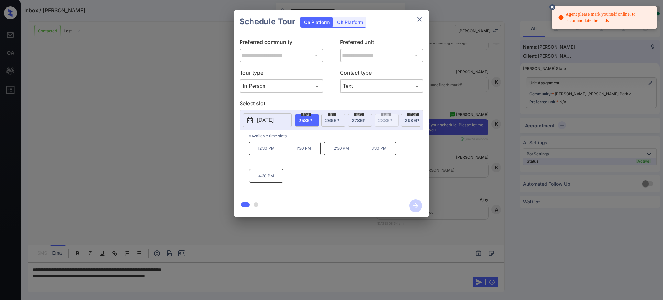
click at [197, 281] on div at bounding box center [331, 150] width 663 height 300
